Goal: Information Seeking & Learning: Learn about a topic

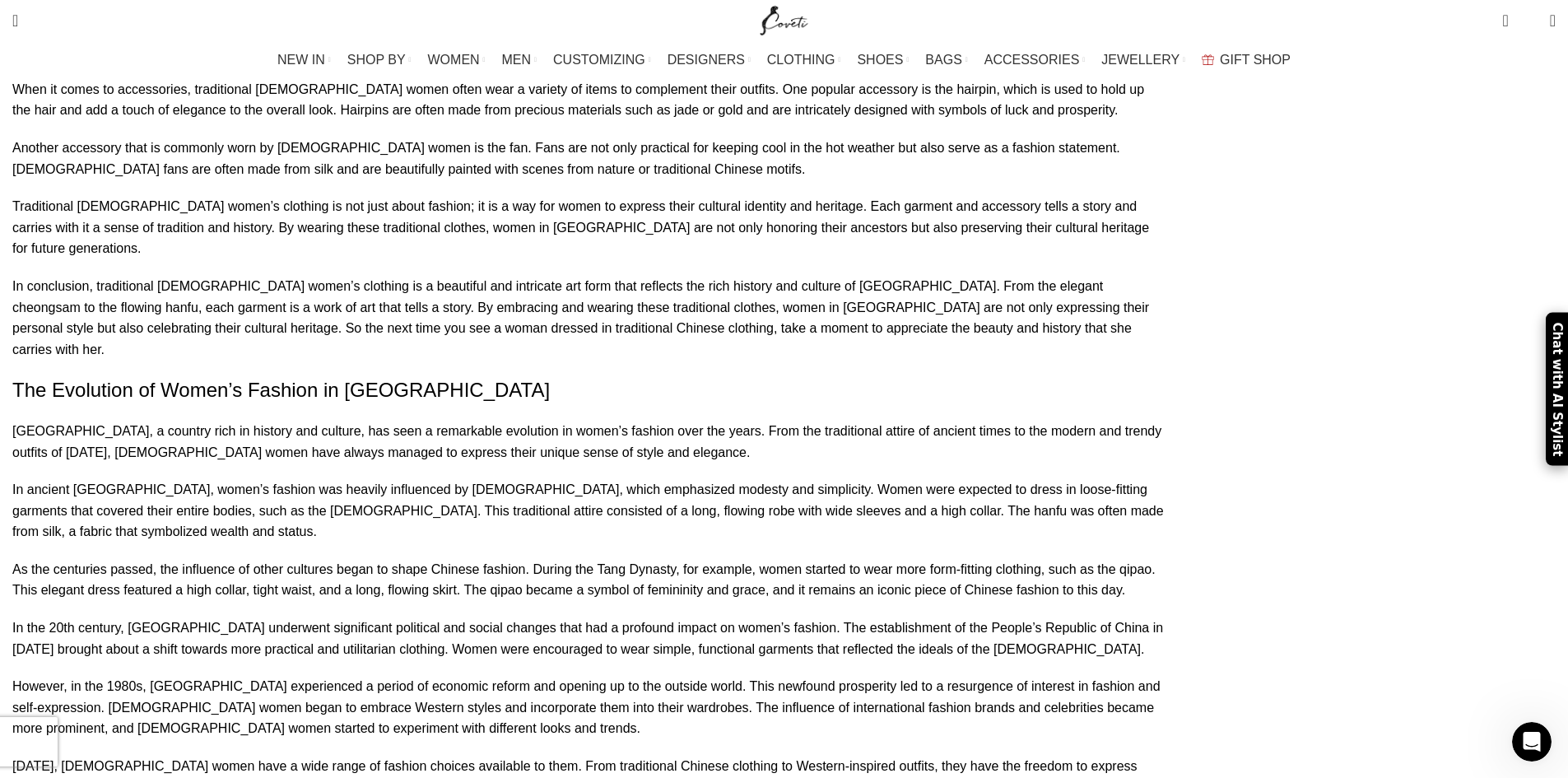
scroll to position [1811, 0]
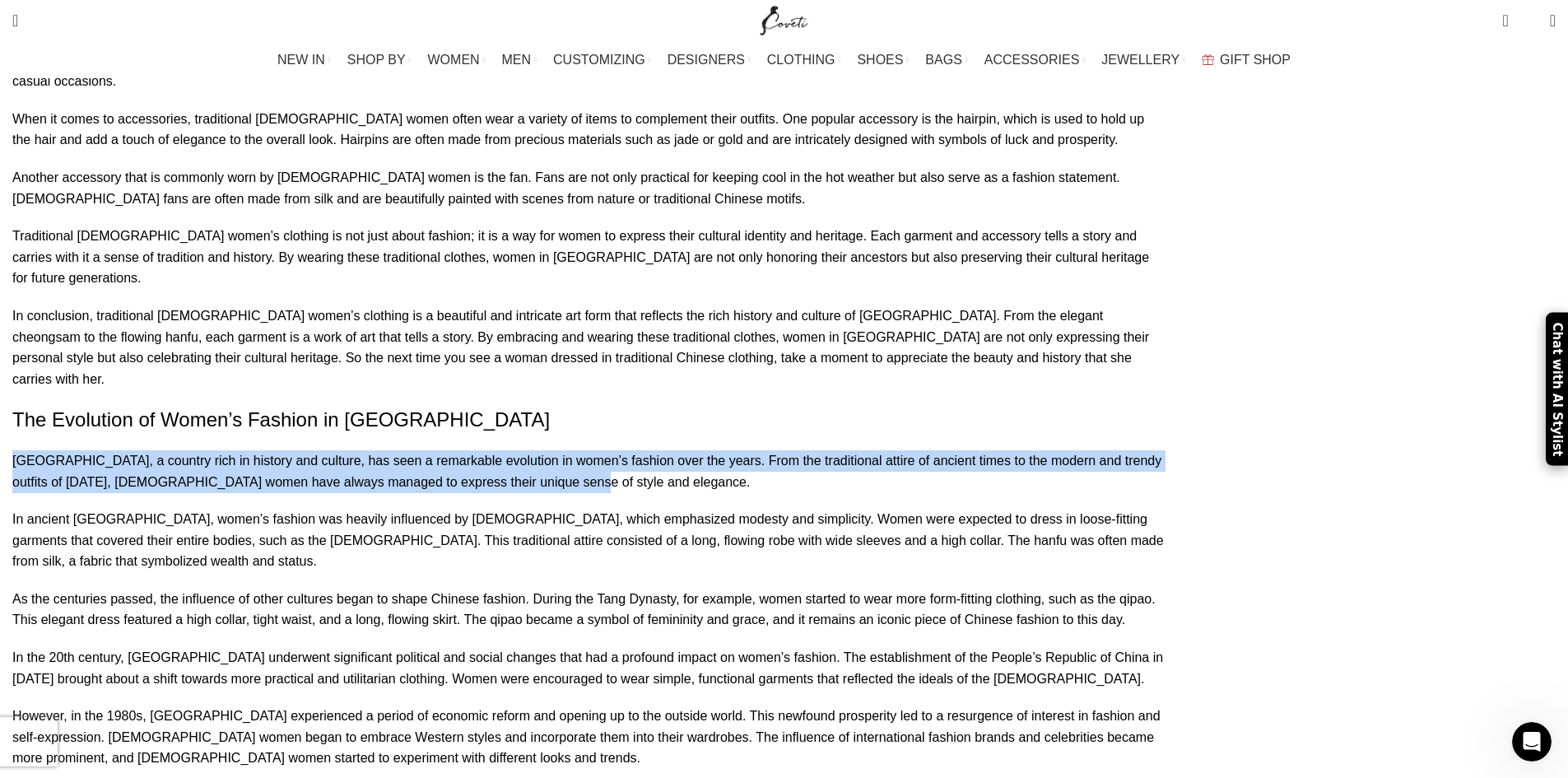
drag, startPoint x: 294, startPoint y: 307, endPoint x: 1023, endPoint y: 317, distance: 729.1
copy p "[GEOGRAPHIC_DATA], a country rich in history and culture, has seen a remarkable…"
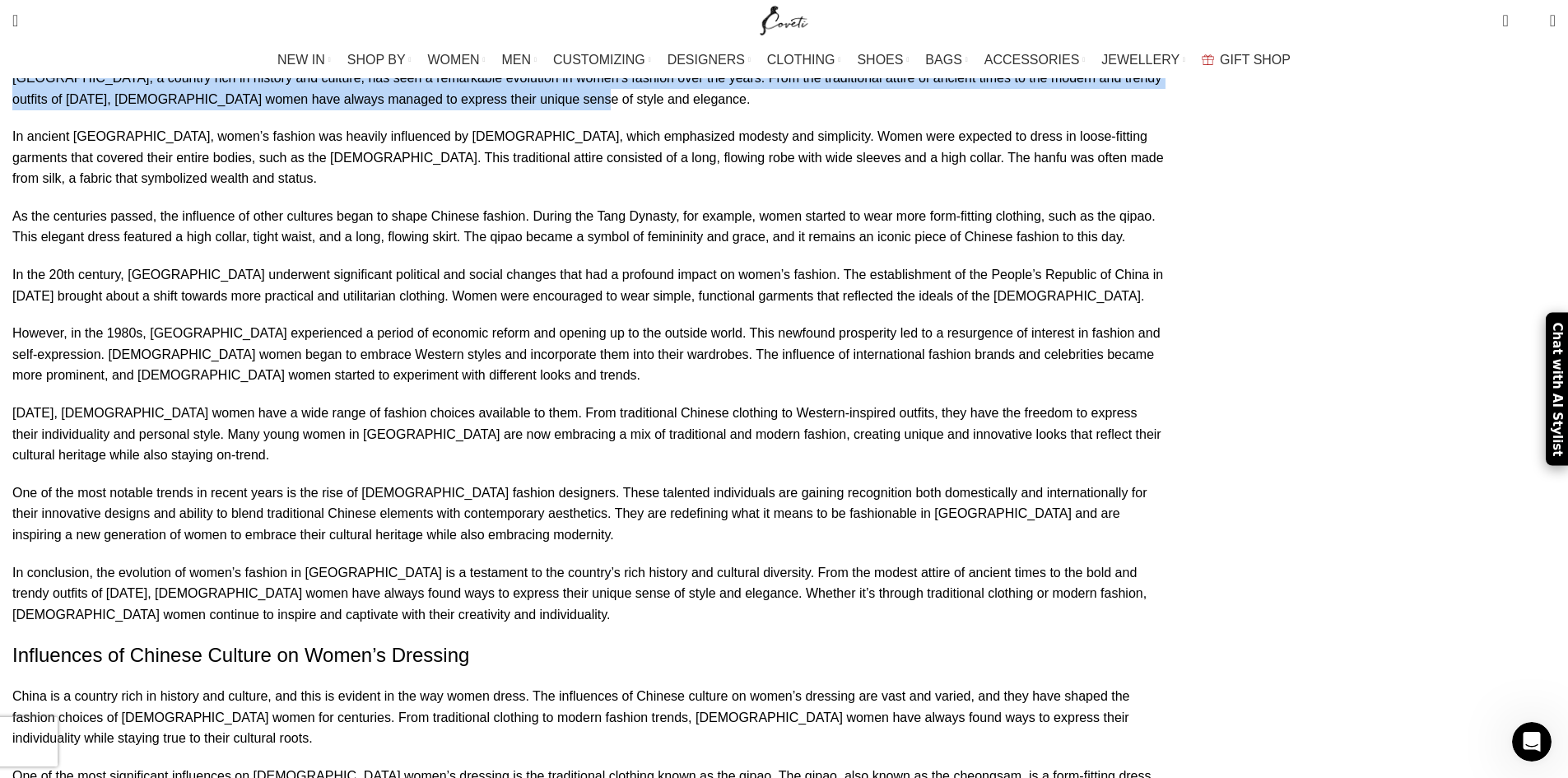
scroll to position [2223, 0]
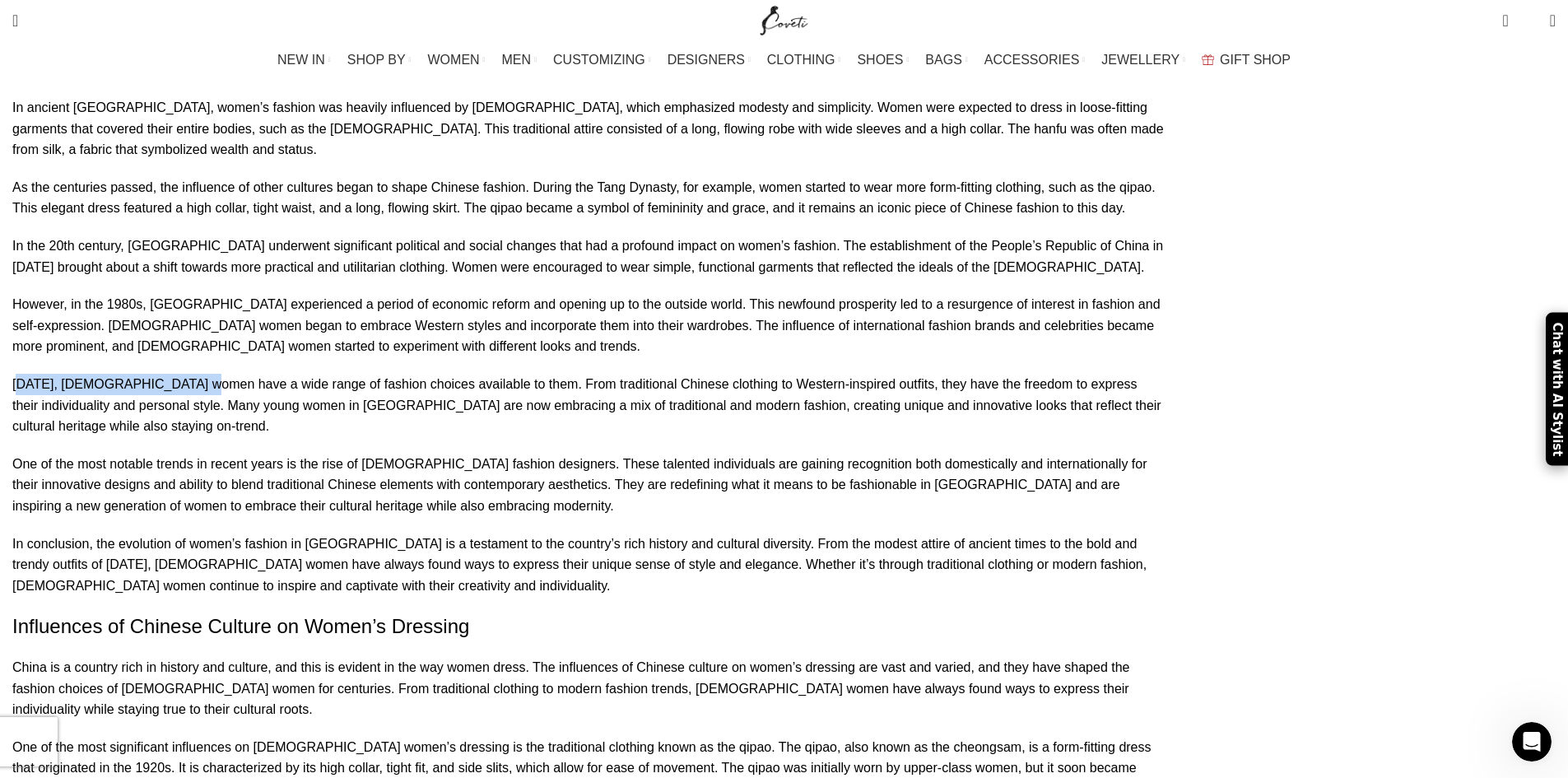
drag, startPoint x: 297, startPoint y: 248, endPoint x: 447, endPoint y: 248, distance: 150.0
click at [447, 374] on p "[DATE], [DEMOGRAPHIC_DATA] women have a wide range of fashion choices available…" at bounding box center [588, 405] width 1152 height 63
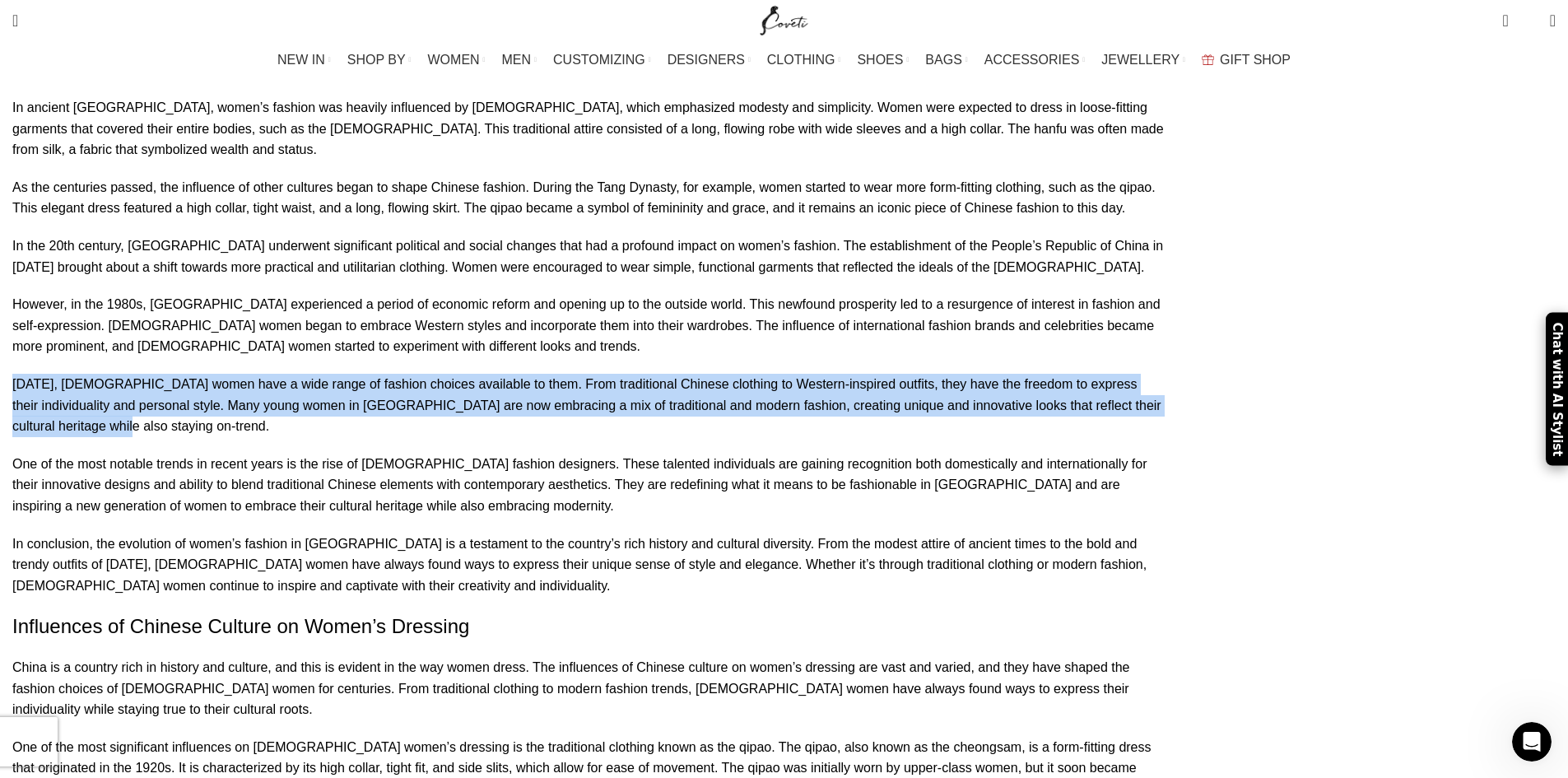
drag, startPoint x: 294, startPoint y: 247, endPoint x: 891, endPoint y: 282, distance: 598.0
click at [891, 374] on p "[DATE], [DEMOGRAPHIC_DATA] women have a wide range of fashion choices available…" at bounding box center [588, 405] width 1152 height 63
copy p "[DATE], [DEMOGRAPHIC_DATA] women have a wide range of fashion choices available…"
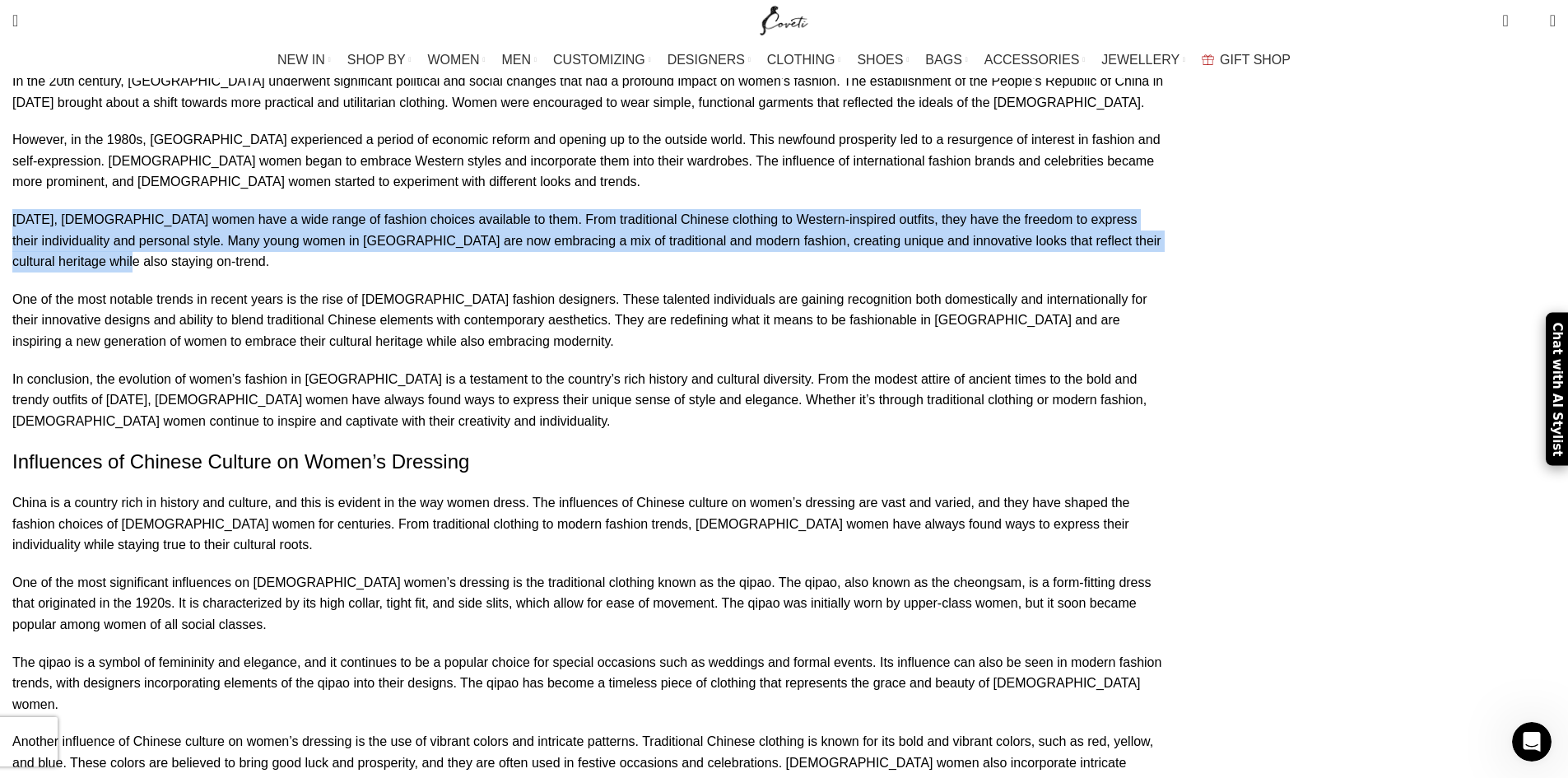
scroll to position [2470, 0]
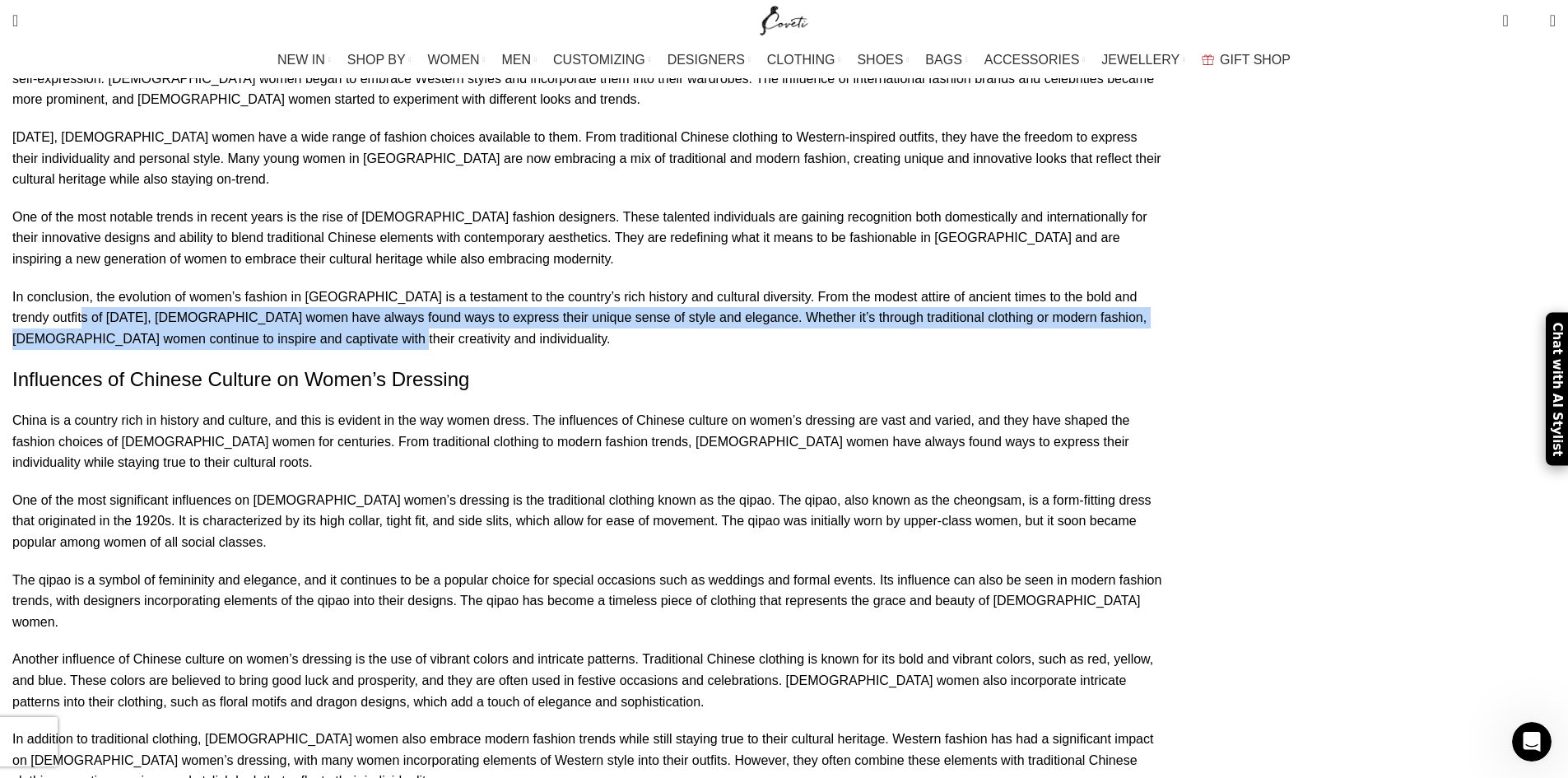
drag, startPoint x: 571, startPoint y: 180, endPoint x: 702, endPoint y: 224, distance: 138.2
click at [702, 287] on p "In conclusion, the evolution of women’s fashion in [GEOGRAPHIC_DATA] is a testa…" at bounding box center [588, 318] width 1152 height 63
copy p "[DEMOGRAPHIC_DATA] women have always found ways to express their unique sense o…"
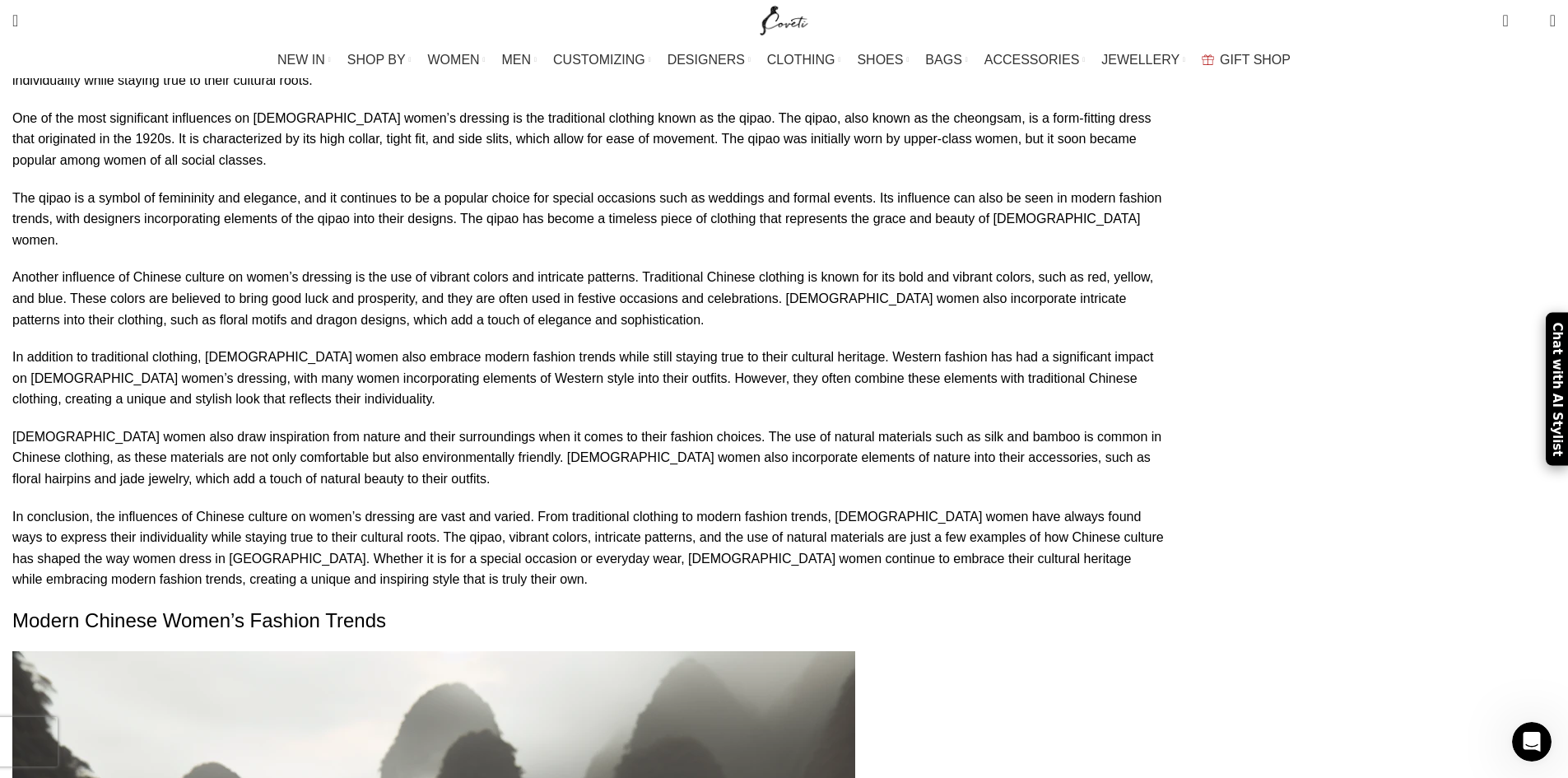
scroll to position [2881, 0]
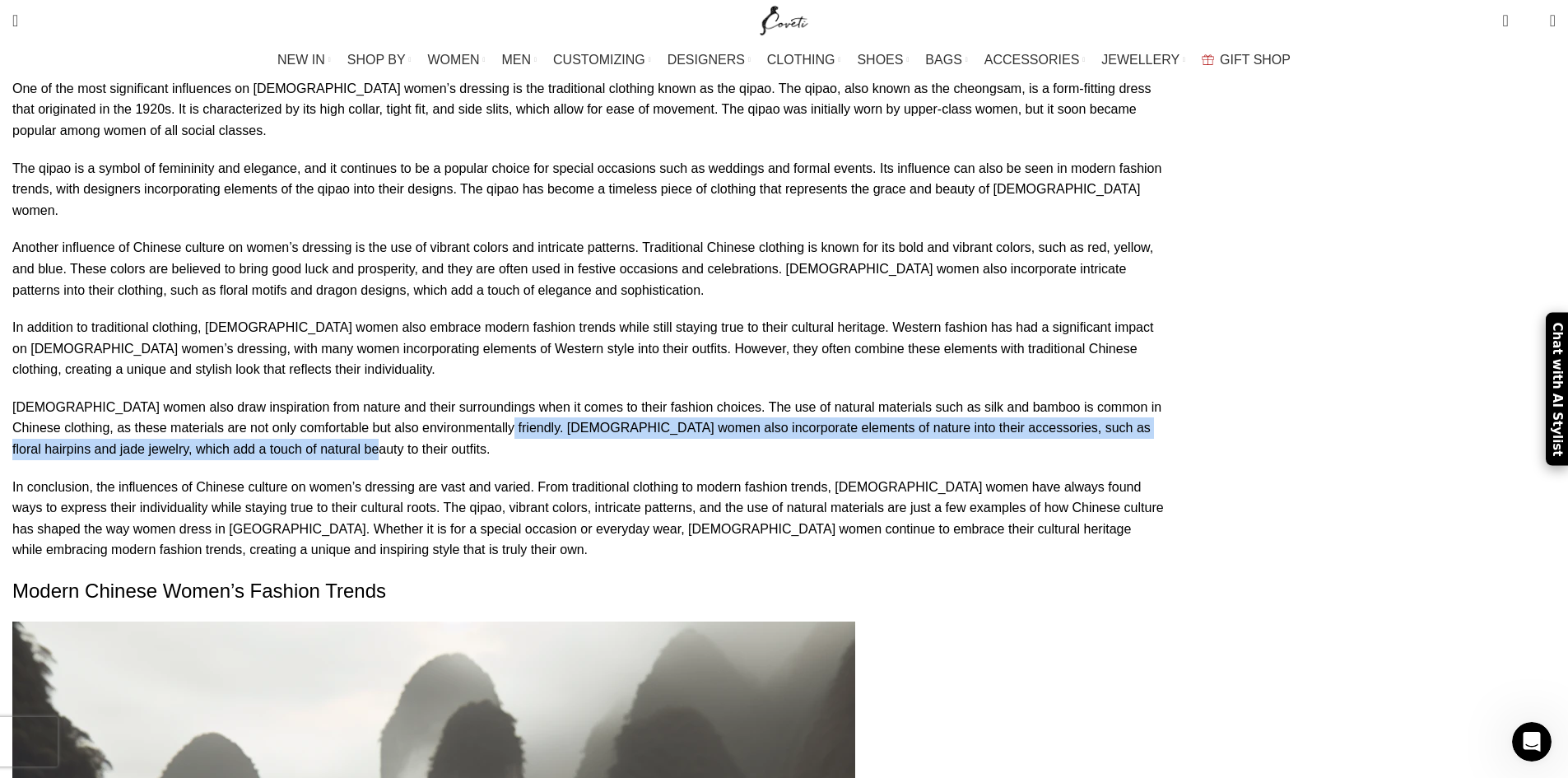
drag, startPoint x: 934, startPoint y: 278, endPoint x: 983, endPoint y: 307, distance: 56.9
click at [983, 397] on p "[DEMOGRAPHIC_DATA] women also draw inspiration from nature and their surroundin…" at bounding box center [588, 428] width 1152 height 63
copy p "[DEMOGRAPHIC_DATA] women also incorporate elements of nature into their accesso…"
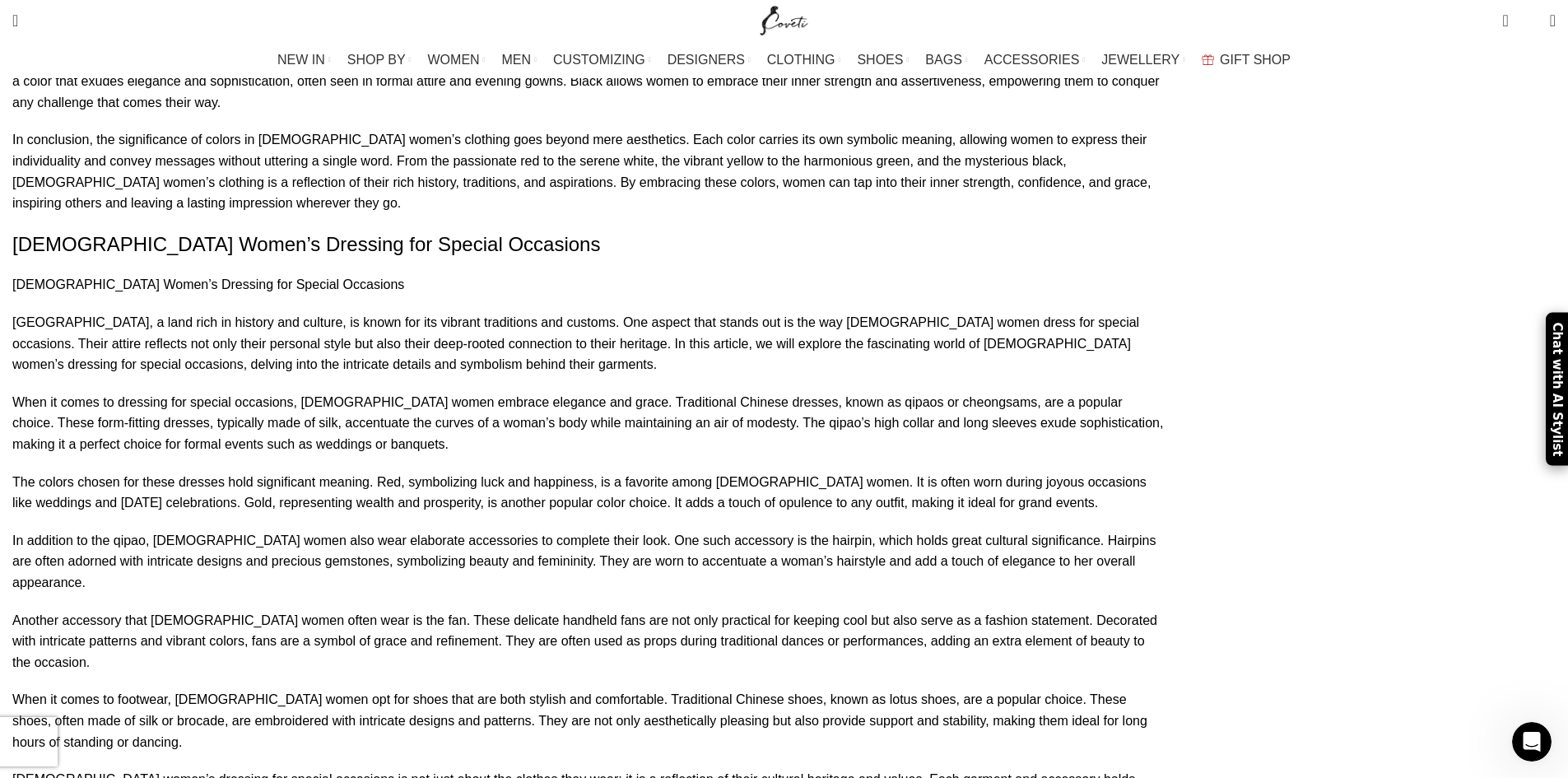
scroll to position [5927, 0]
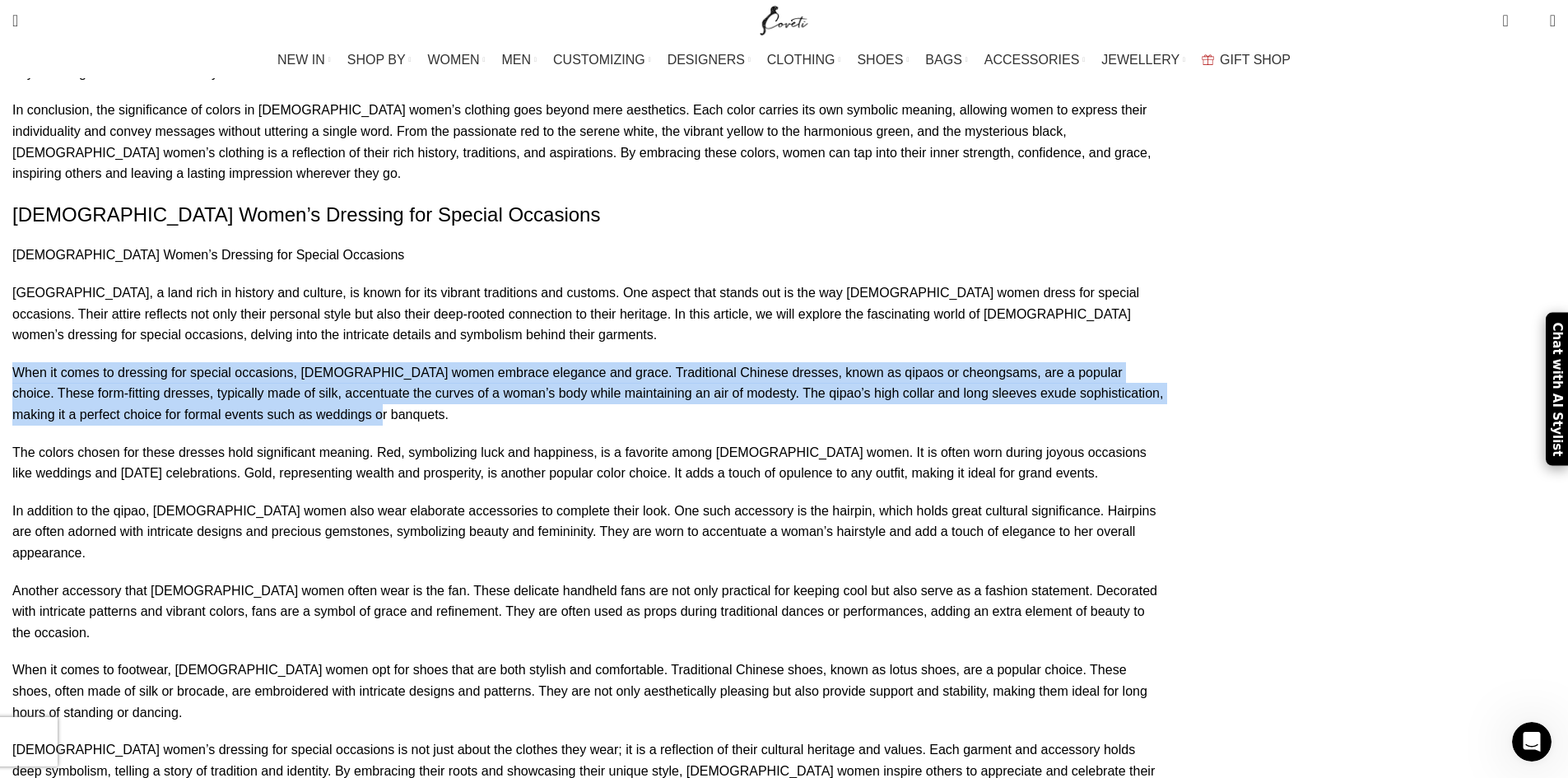
drag, startPoint x: 296, startPoint y: 234, endPoint x: 350, endPoint y: 288, distance: 76.4
click at [350, 362] on p "When it comes to dressing for special occasions, [DEMOGRAPHIC_DATA] women embra…" at bounding box center [588, 393] width 1152 height 63
copy p "When it comes to dressing for special occasions, [DEMOGRAPHIC_DATA] women embra…"
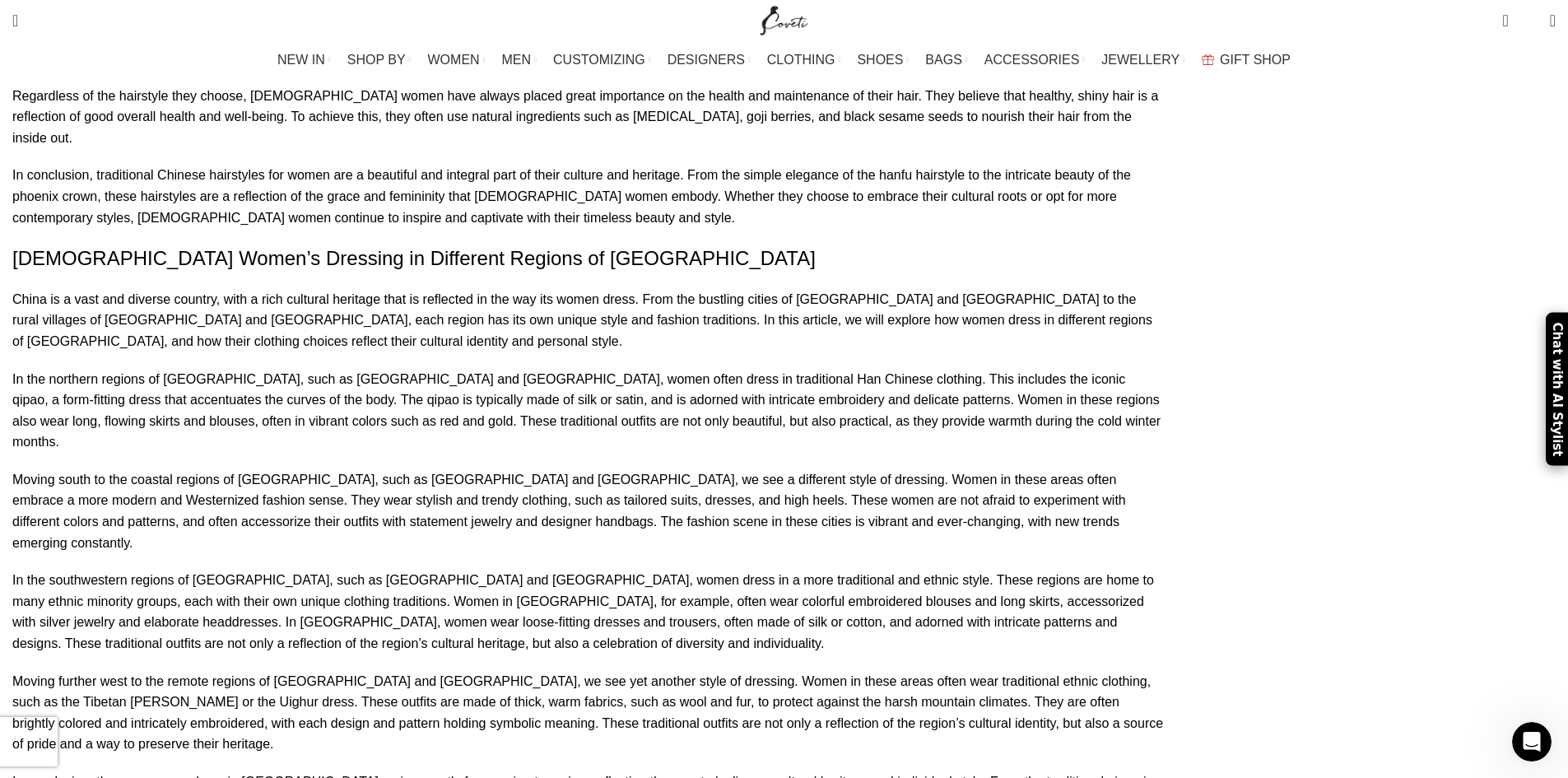
scroll to position [7080, 0]
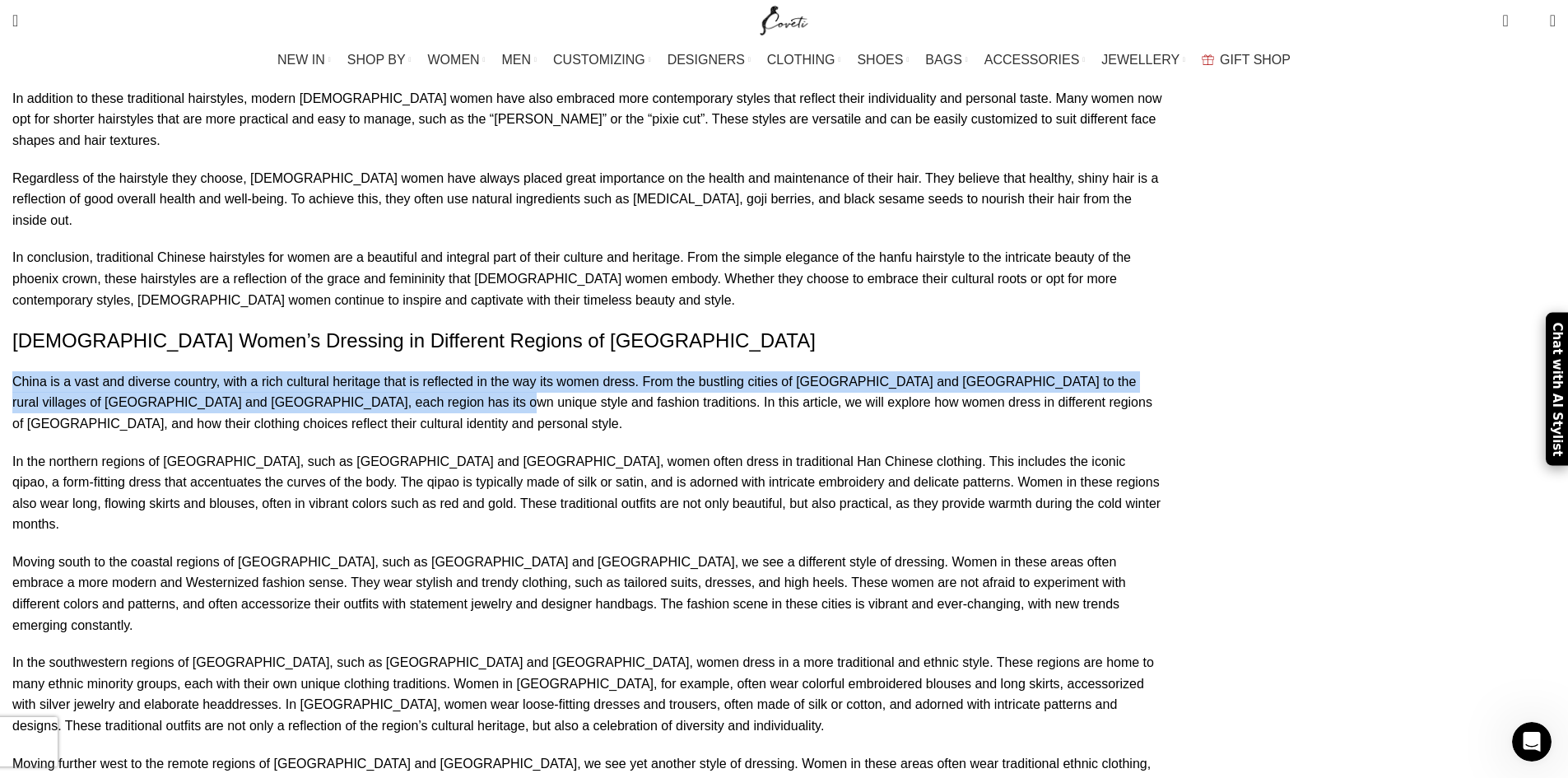
drag, startPoint x: 294, startPoint y: 218, endPoint x: 856, endPoint y: 238, distance: 562.4
click at [856, 371] on p "China is a vast and diverse country, with a rich cultural heritage that is refl…" at bounding box center [588, 402] width 1152 height 63
copy p "China is a vast and diverse country, with a rich cultural heritage that is refl…"
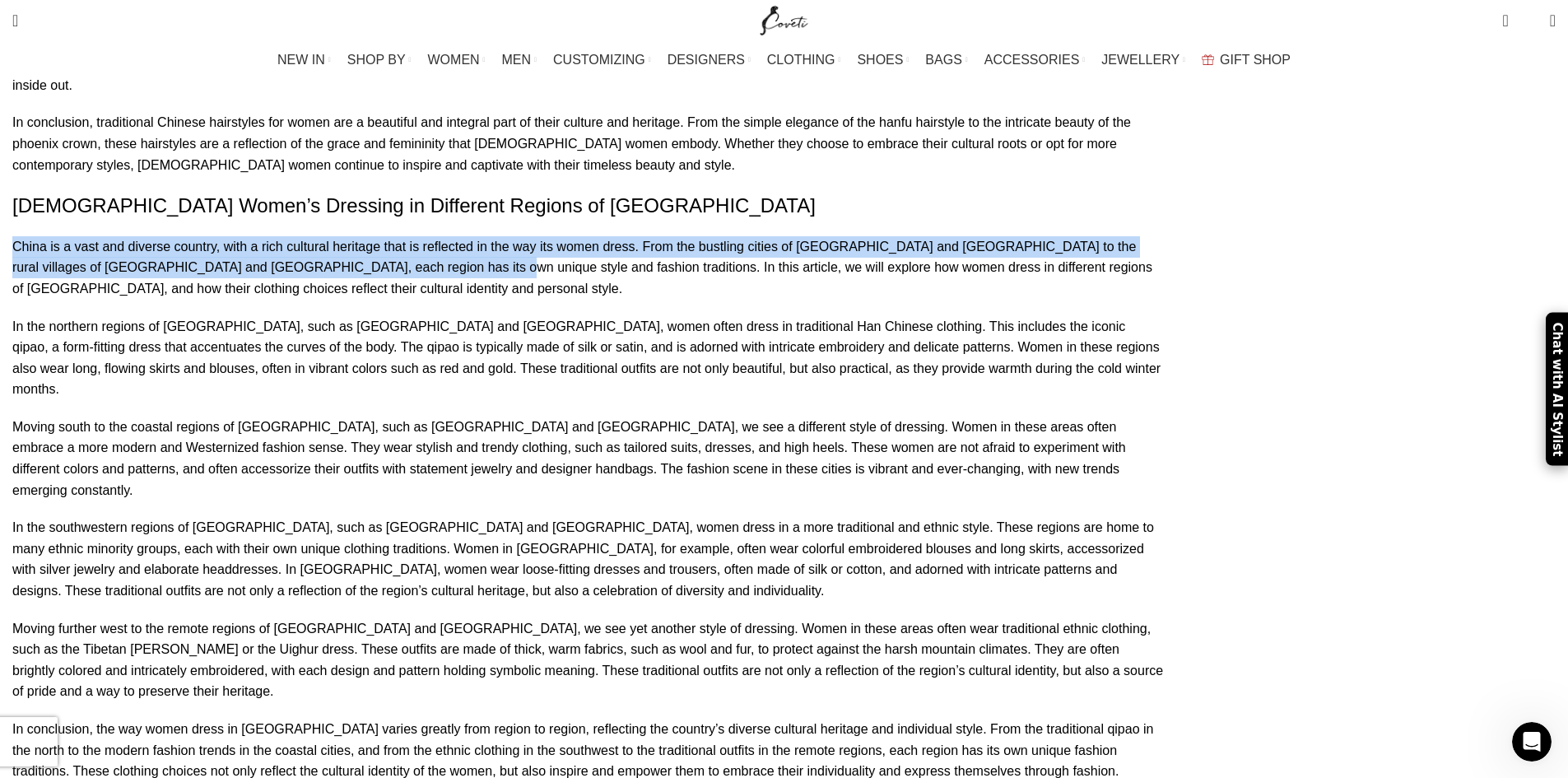
scroll to position [7244, 0]
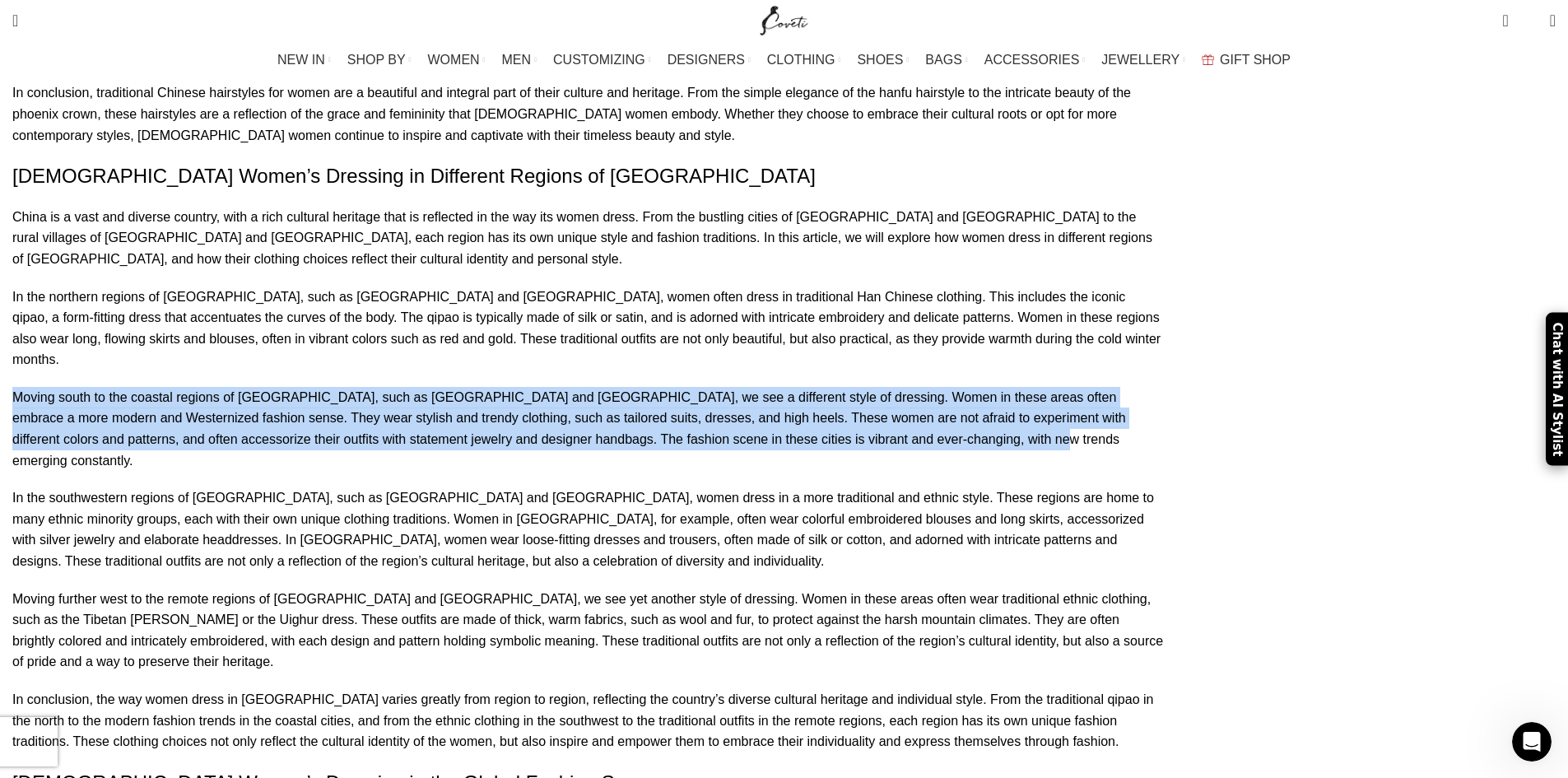
drag, startPoint x: 292, startPoint y: 216, endPoint x: 914, endPoint y: 268, distance: 624.2
copy p "Moving south to the coastal regions of [GEOGRAPHIC_DATA], such as [GEOGRAPHIC_D…"
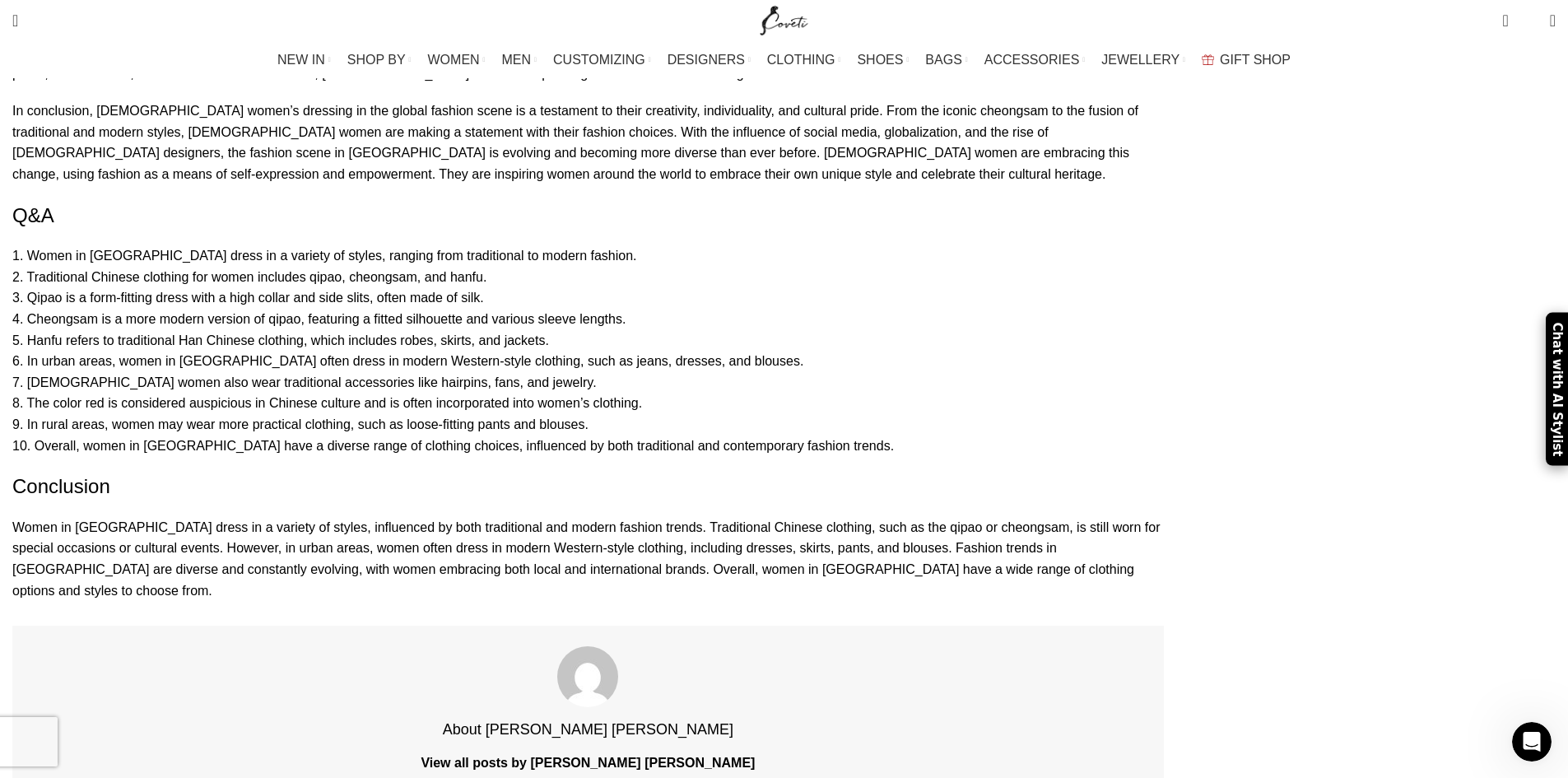
scroll to position [8397, 0]
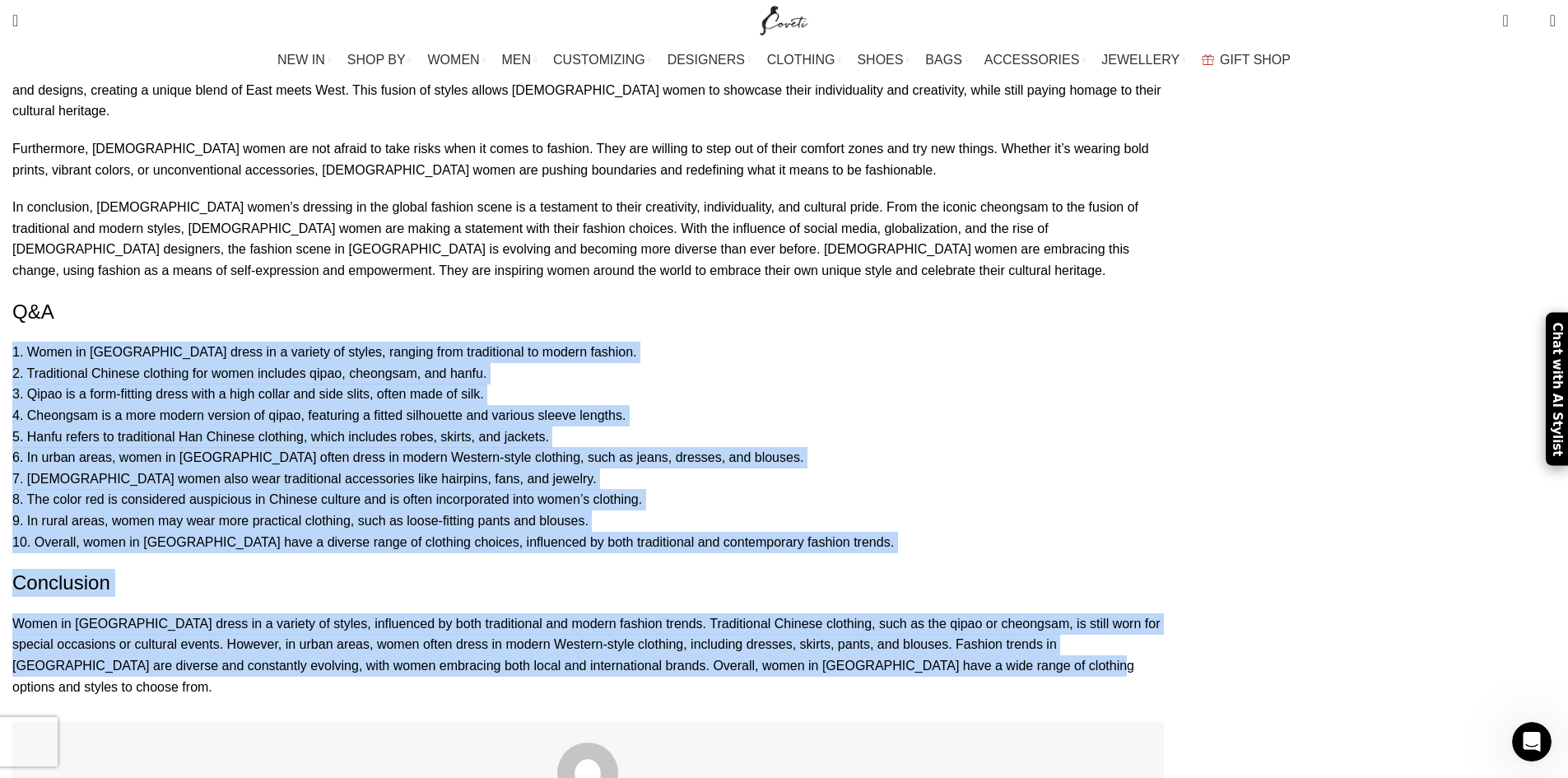
drag, startPoint x: 293, startPoint y: 199, endPoint x: 911, endPoint y: 495, distance: 685.2
copy div "3. Lorem ip Dolor sitam co a elitsed do eiusmo, tempori utla etdoloremag al eni…"
